Goal: Check status: Check status

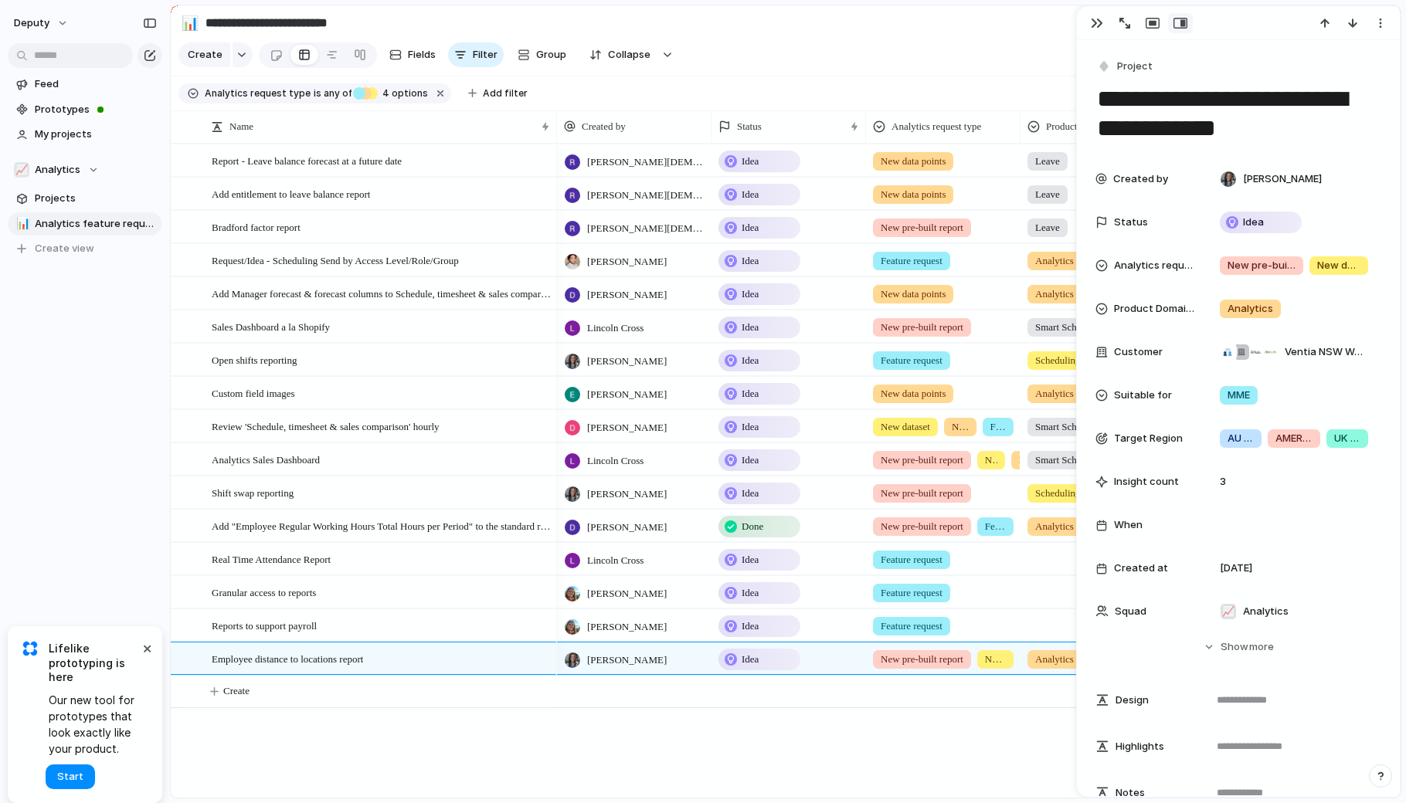
scroll to position [1295, 0]
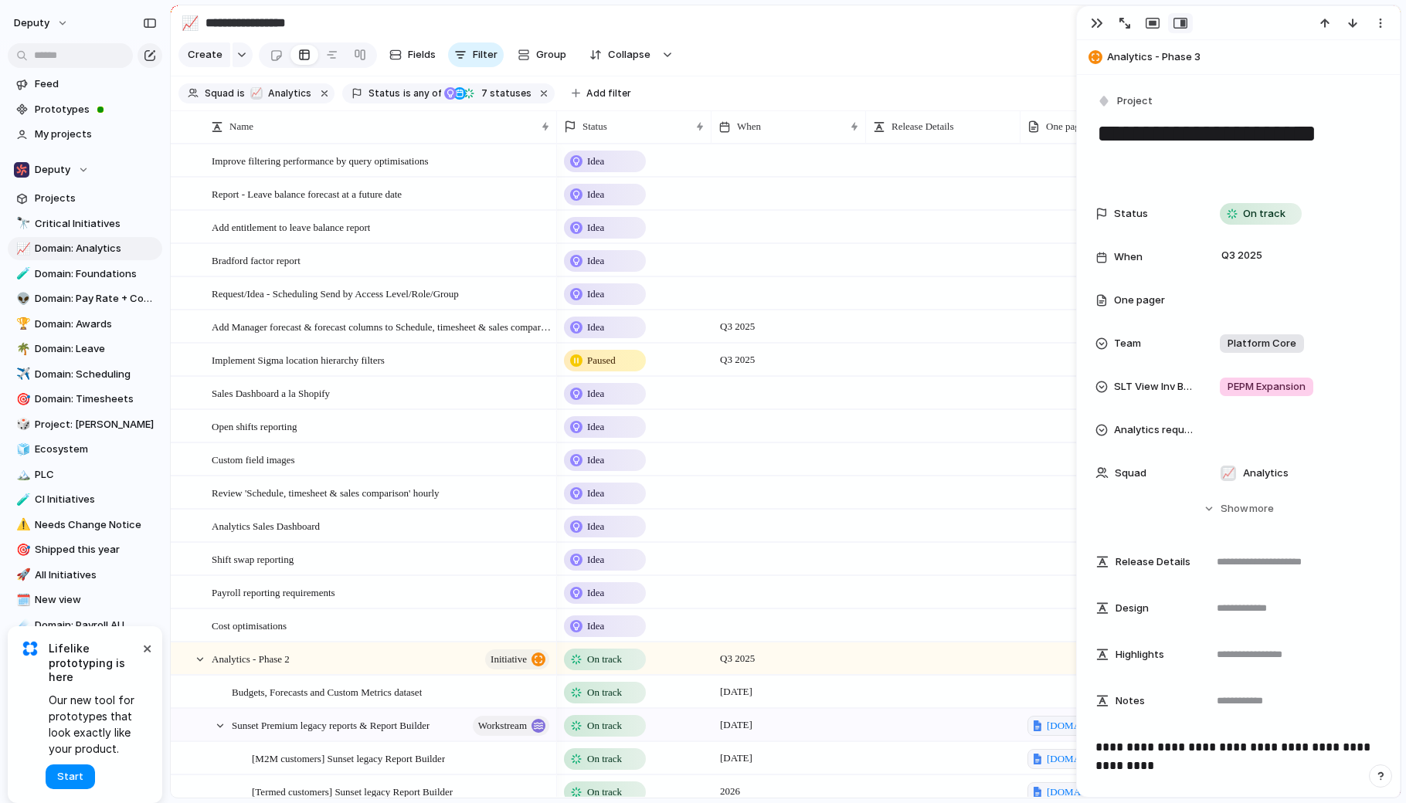
scroll to position [421, 0]
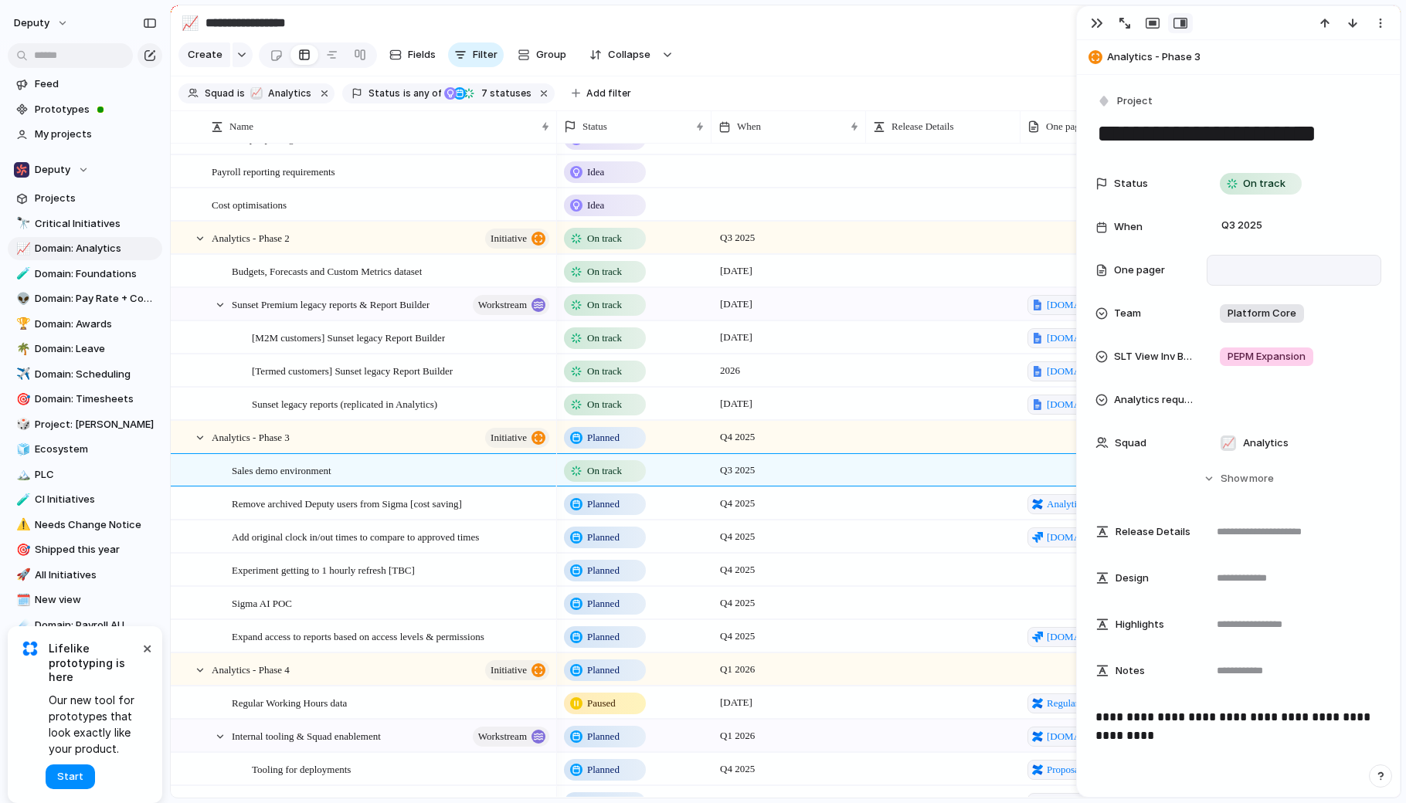
click at [1236, 271] on div at bounding box center [1294, 270] width 164 height 20
click at [1296, 225] on div "Q3 2025" at bounding box center [1293, 227] width 161 height 17
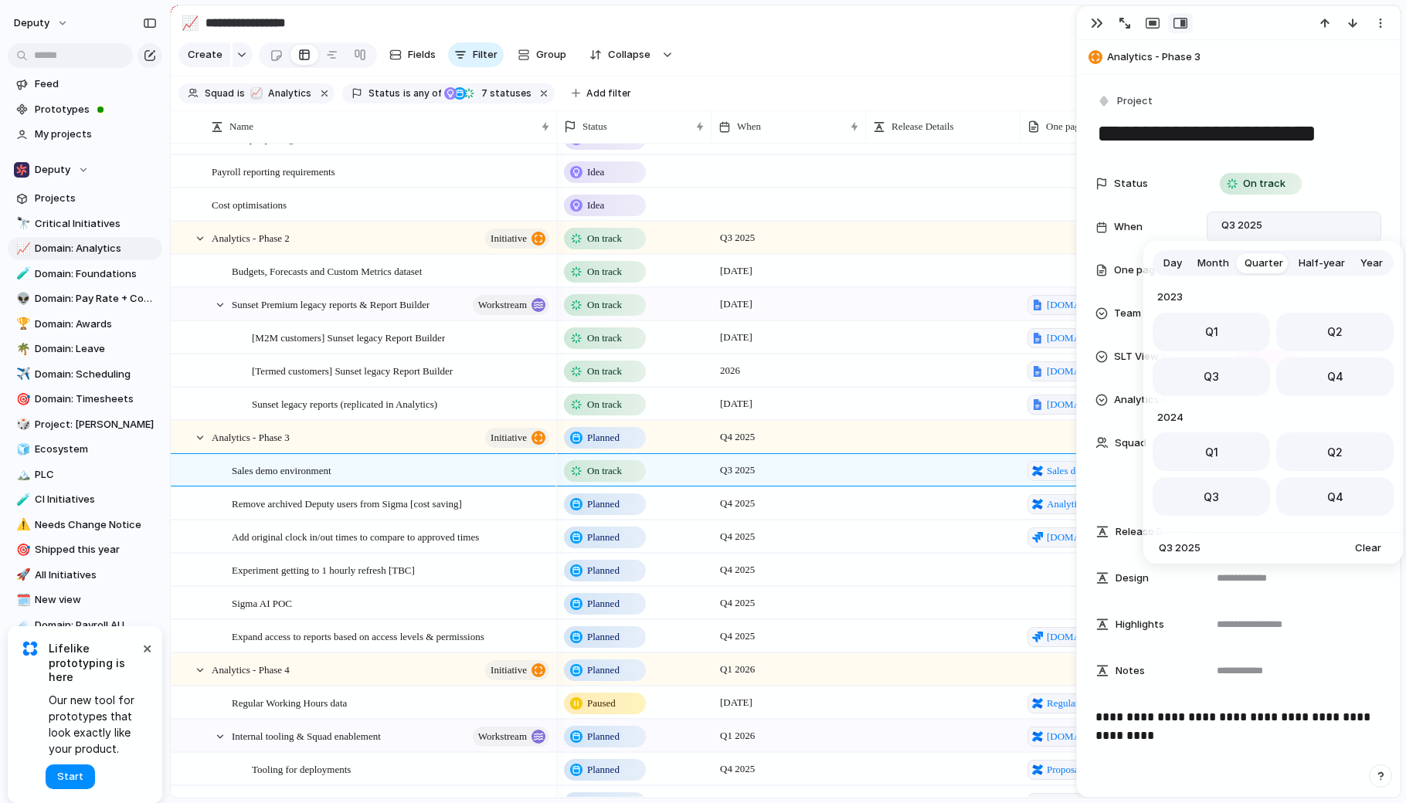
scroll to position [245, 0]
click at [1210, 263] on span "Month" at bounding box center [1213, 263] width 32 height 15
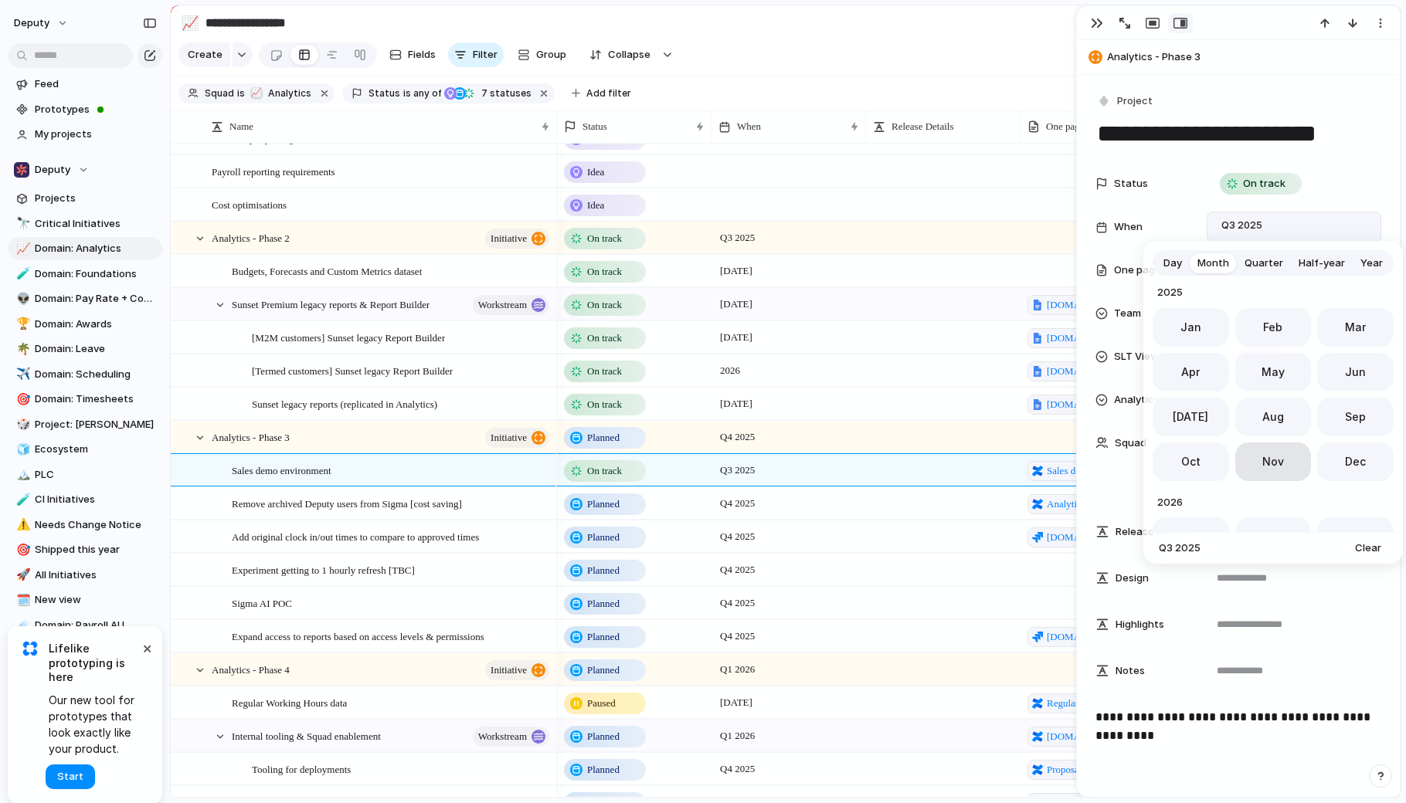
click at [1269, 467] on span "Nov" at bounding box center [1273, 461] width 22 height 16
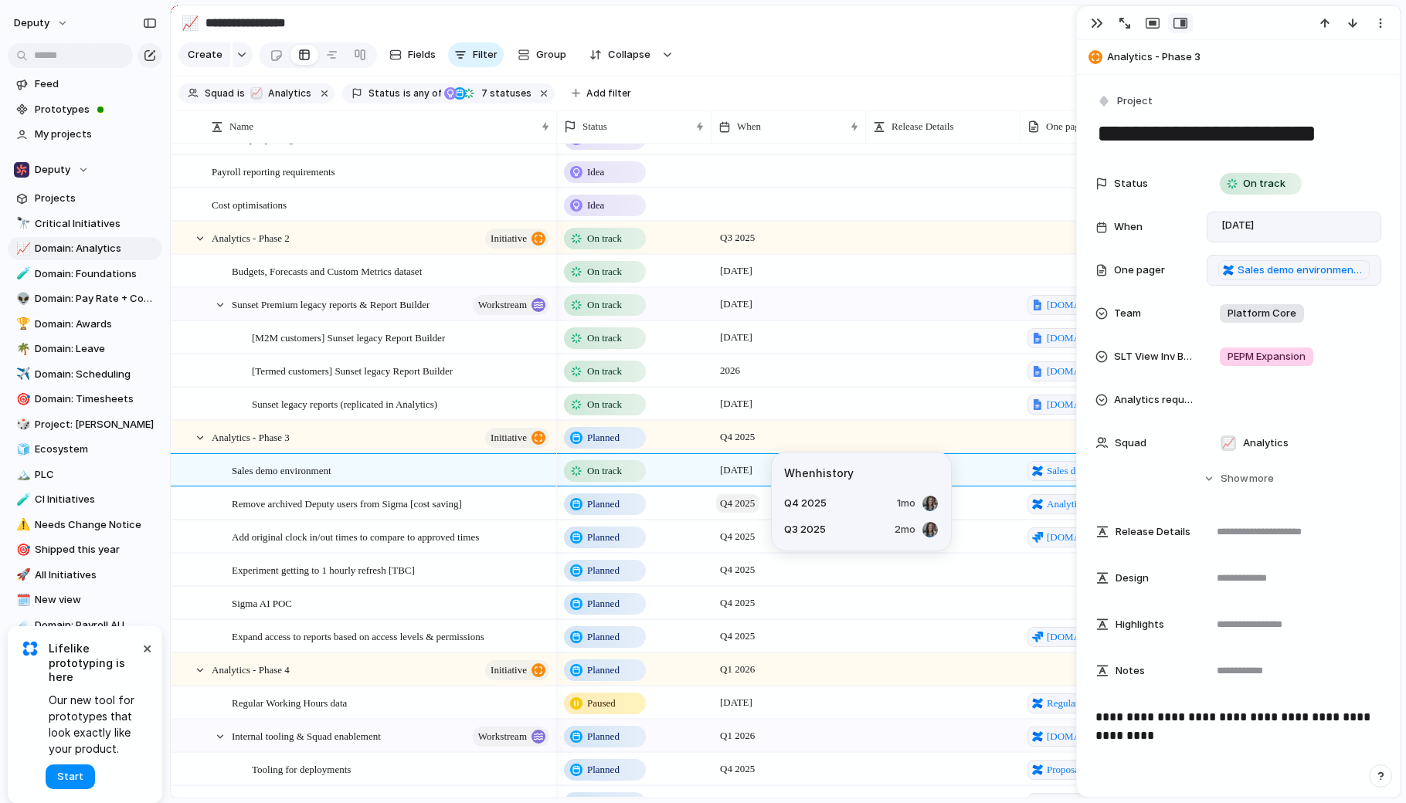
click at [752, 501] on span "Q4 2025" at bounding box center [737, 503] width 42 height 19
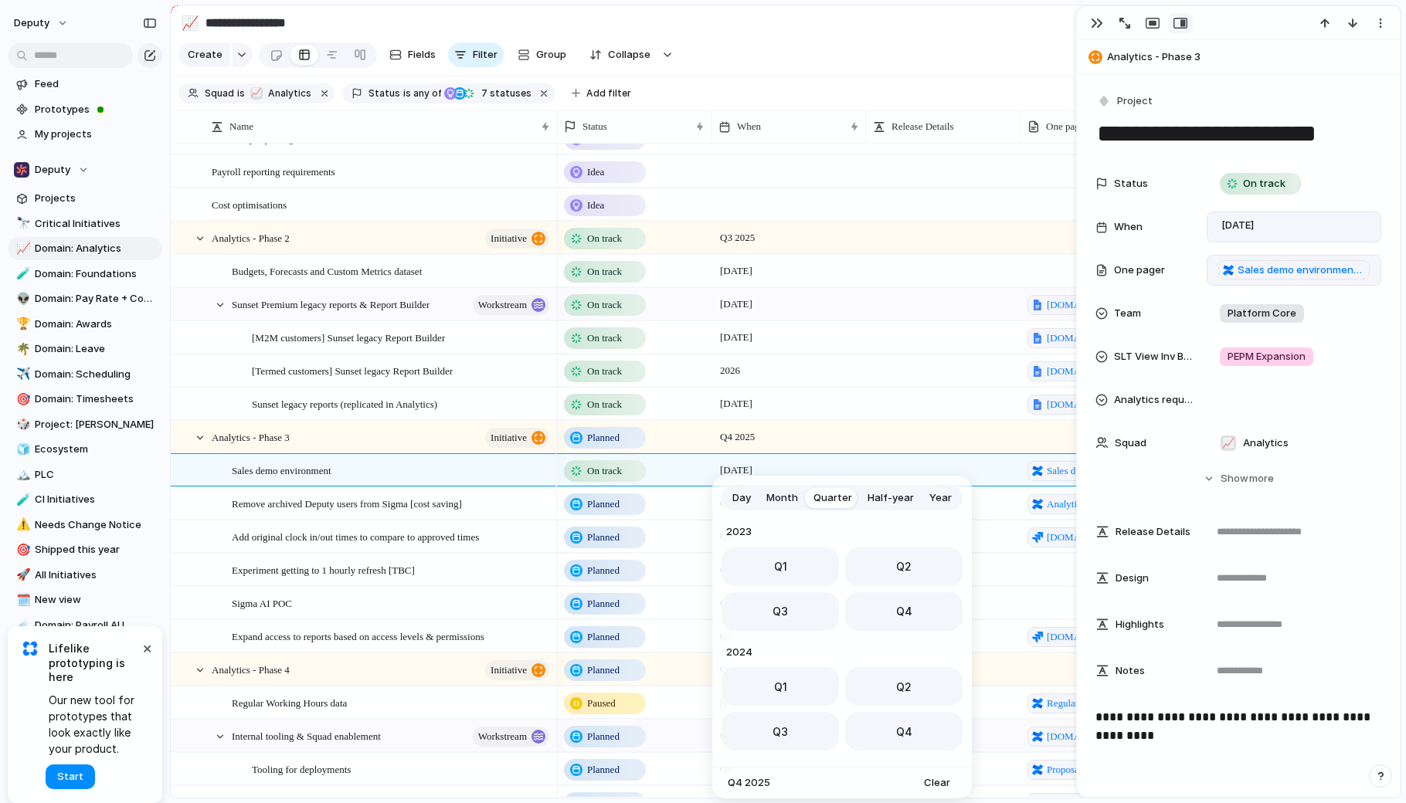
scroll to position [245, 0]
click at [770, 681] on button "Q1" at bounding box center [779, 682] width 117 height 39
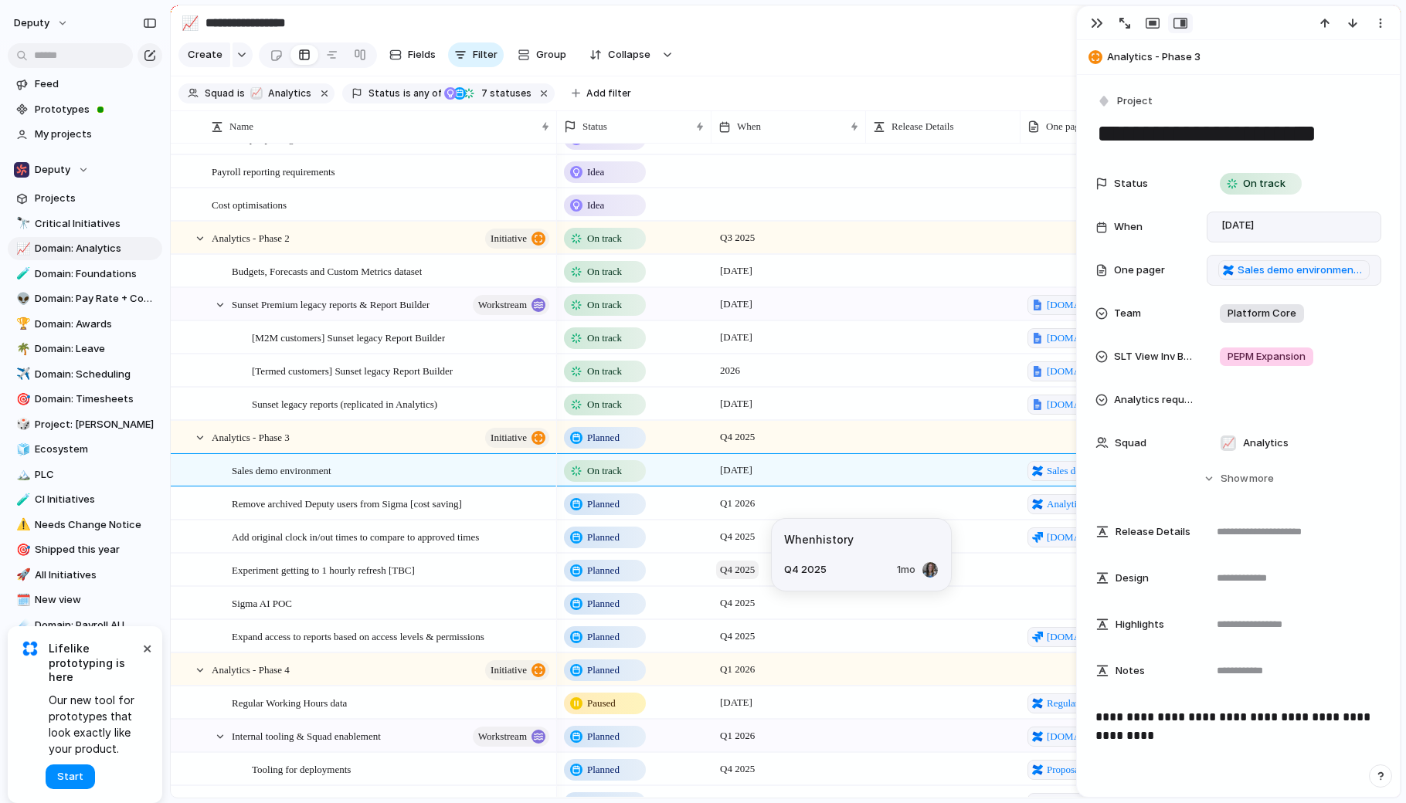
click at [746, 570] on span "Q4 2025" at bounding box center [737, 570] width 42 height 19
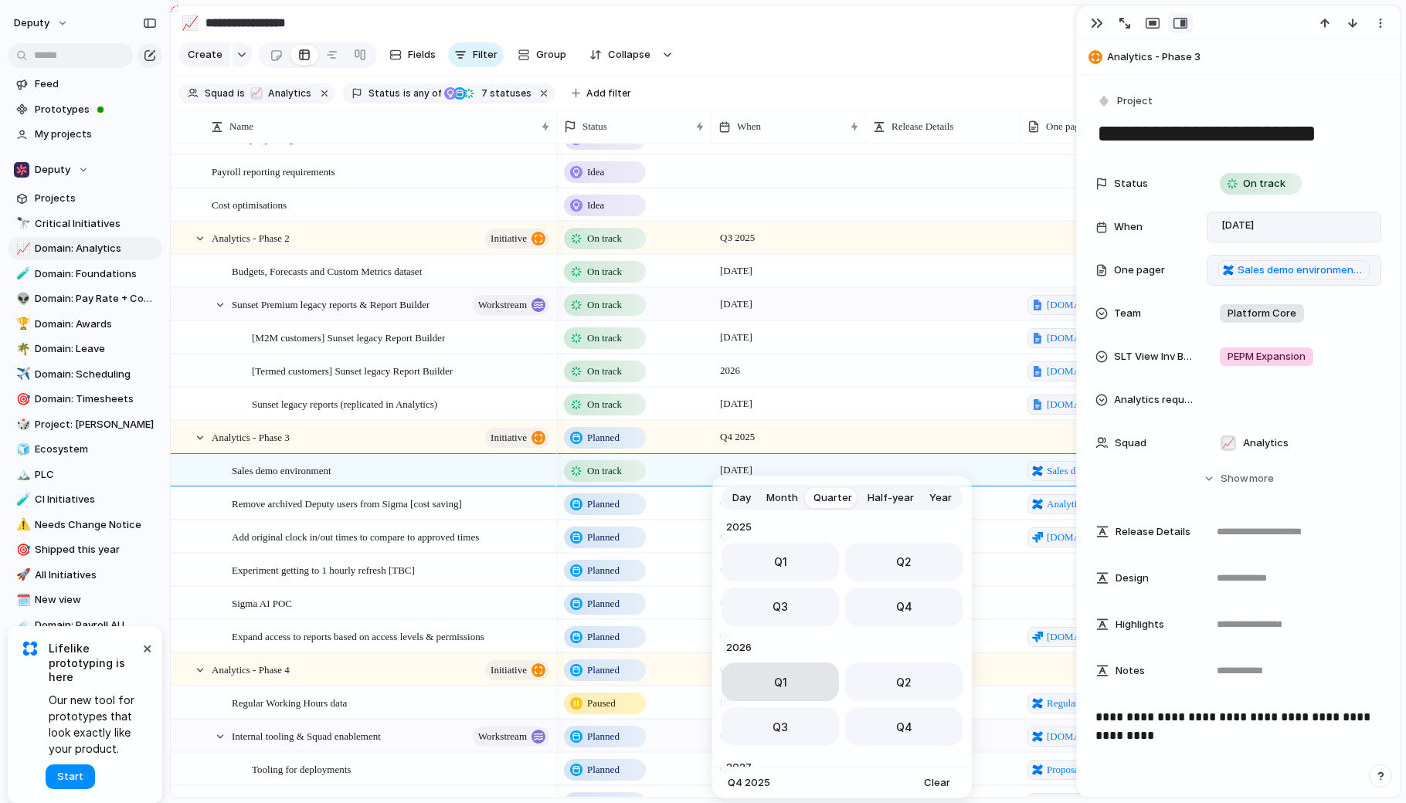
click at [774, 674] on span "Q1" at bounding box center [780, 682] width 13 height 16
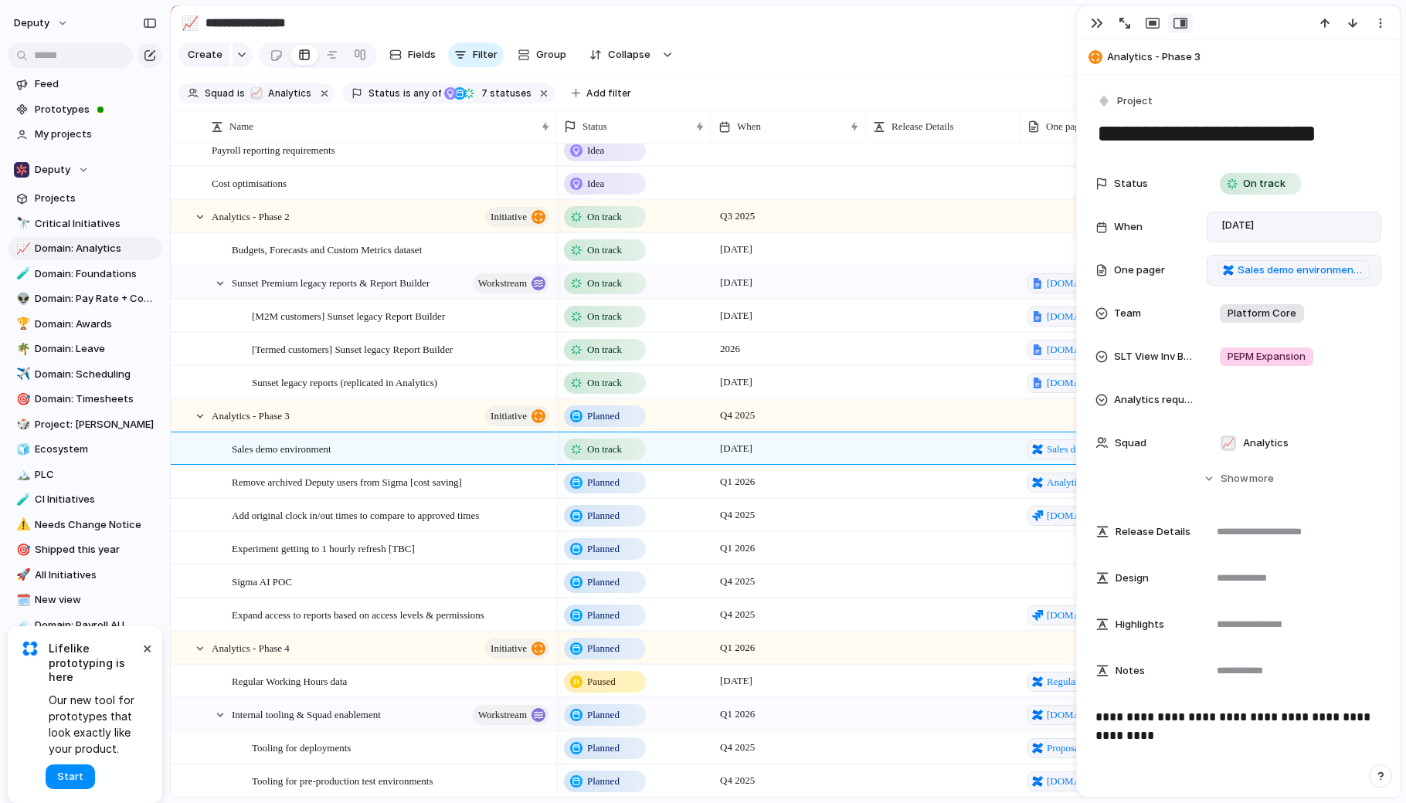
scroll to position [0, 0]
